Goal: Task Accomplishment & Management: Manage account settings

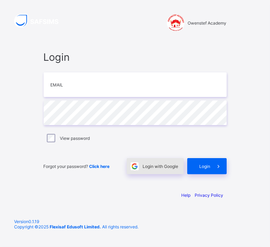
click at [147, 161] on div "Login with Google" at bounding box center [155, 166] width 57 height 16
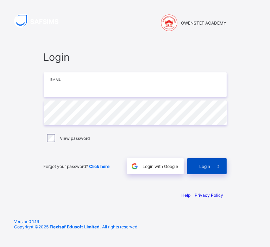
type input "**********"
click at [203, 166] on span "Login" at bounding box center [204, 166] width 11 height 5
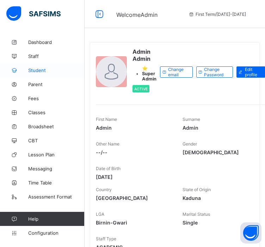
click at [36, 71] on span "Student" at bounding box center [56, 71] width 56 height 6
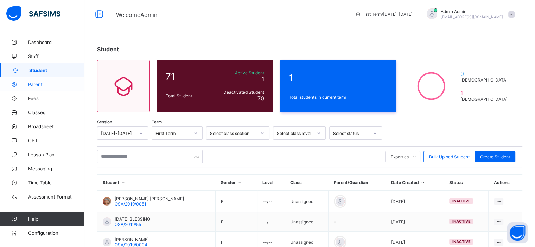
click at [33, 79] on link "Parent" at bounding box center [42, 84] width 84 height 14
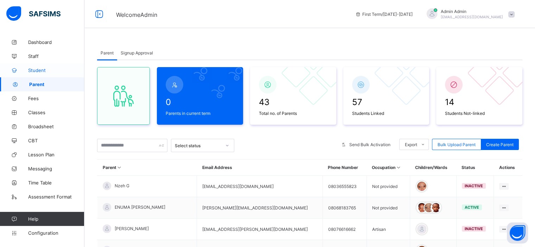
click at [48, 69] on span "Student" at bounding box center [56, 71] width 56 height 6
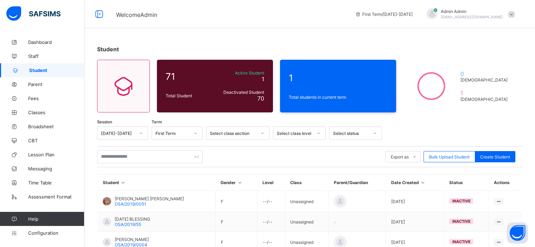
click at [269, 16] on span at bounding box center [511, 14] width 6 height 6
click at [269, 66] on span "Subscription" at bounding box center [486, 68] width 35 height 5
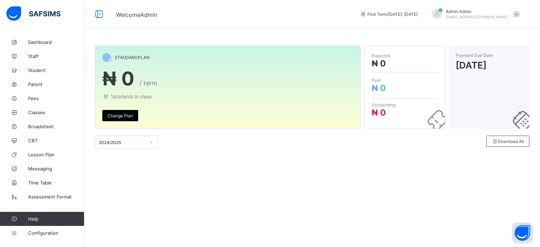
click at [253, 5] on div "Welcome Admin First Term / 2025-2026 Admin Admin nelu.akejellu+88@flexisaf.com" at bounding box center [270, 14] width 540 height 28
click at [269, 196] on div "STANDARD PLAN ₦ 0 / term 1 students in class Change Plan Expected ₦ 0 Paid ₦ 0 …" at bounding box center [312, 123] width 456 height 247
click at [269, 201] on div "STANDARD PLAN ₦ 0 / term 1 students in class Change Plan Expected ₦ 0 Paid ₦ 0 …" at bounding box center [312, 123] width 456 height 247
click at [38, 70] on span "Student" at bounding box center [56, 71] width 56 height 6
